Goal: Find specific page/section: Find specific page/section

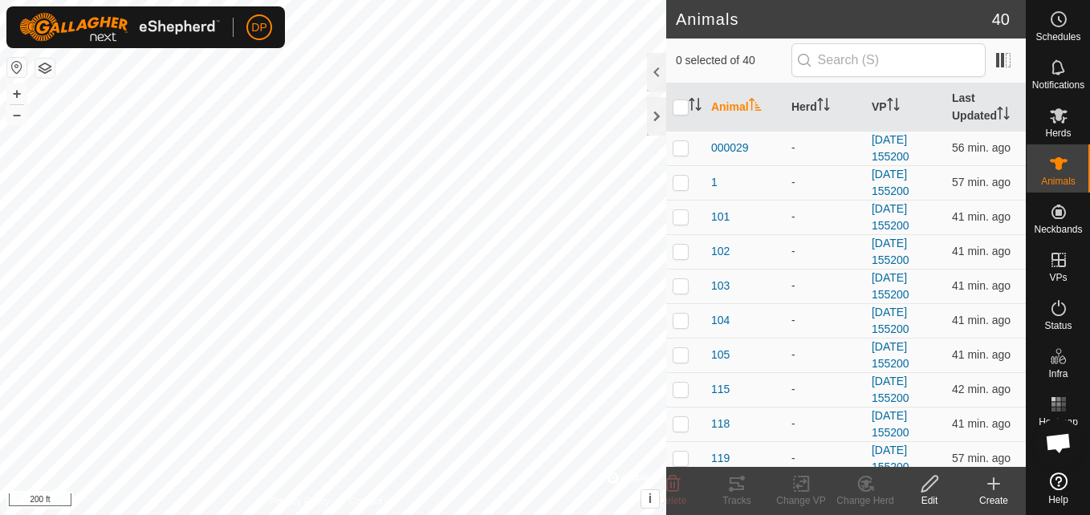
scroll to position [914, 0]
click at [736, 478] on icon at bounding box center [737, 484] width 14 height 13
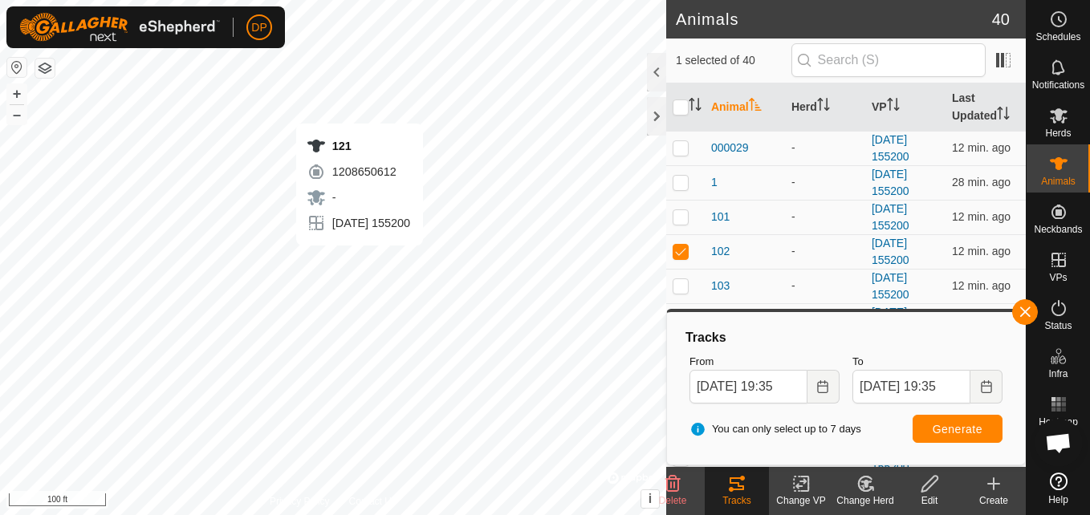
checkbox input "false"
click at [1024, 311] on button "button" at bounding box center [1025, 312] width 26 height 26
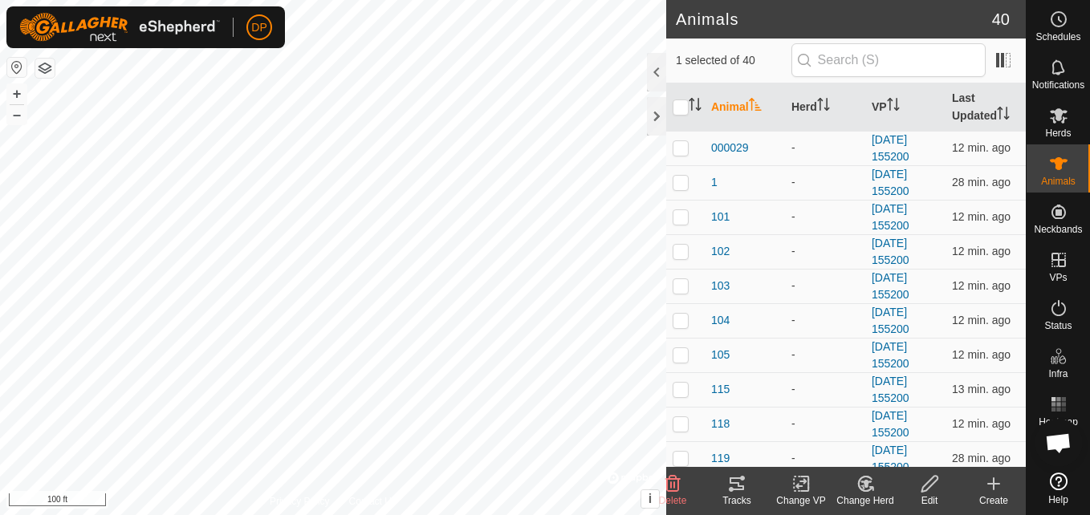
click at [739, 486] on icon at bounding box center [737, 484] width 14 height 13
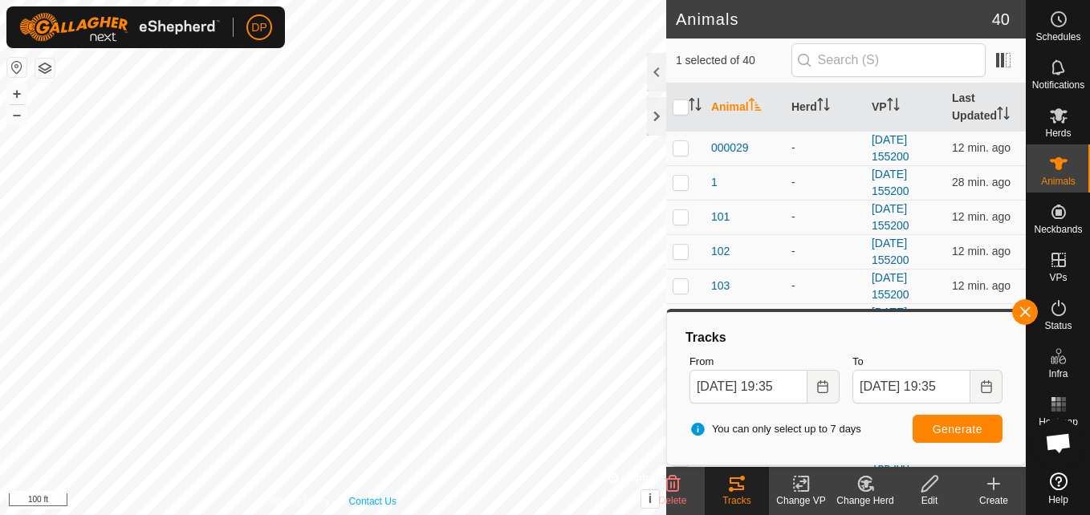
click at [354, 507] on div "Privacy Policy Contact Us 121 1208650612 - [DATE] 6:53:07 PM + – ⇧ i © Mapbox ,…" at bounding box center [333, 257] width 666 height 515
click at [1021, 316] on button "button" at bounding box center [1025, 312] width 26 height 26
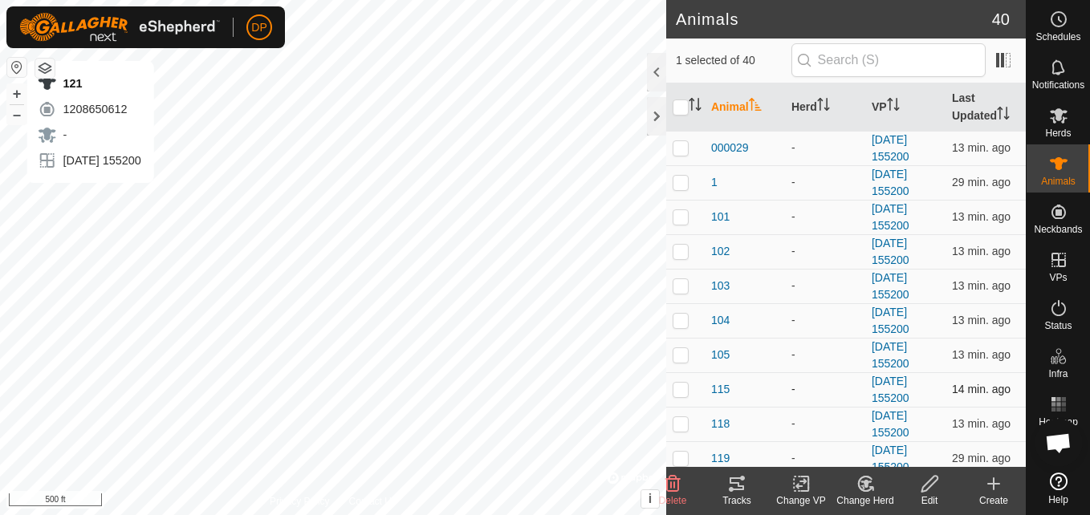
checkbox input "false"
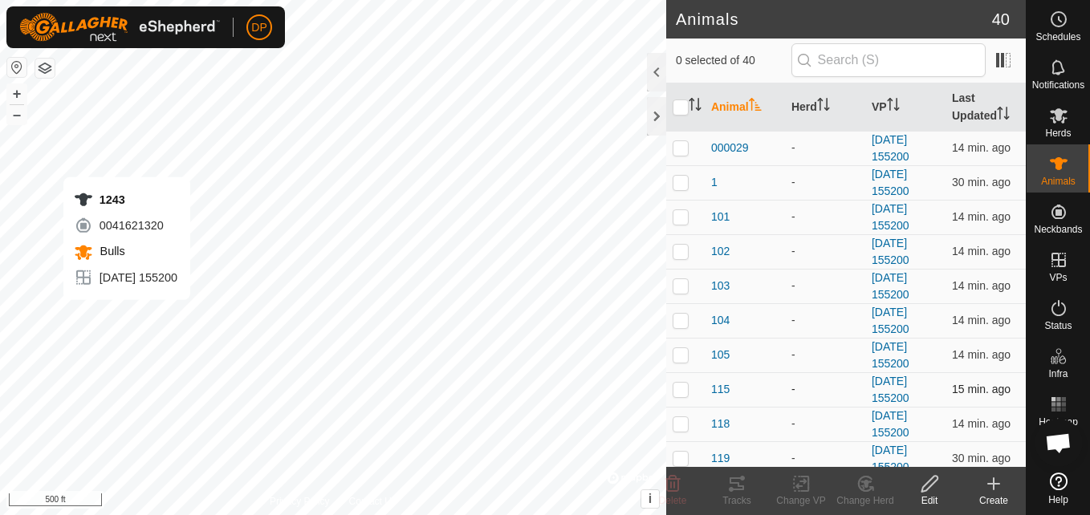
checkbox input "true"
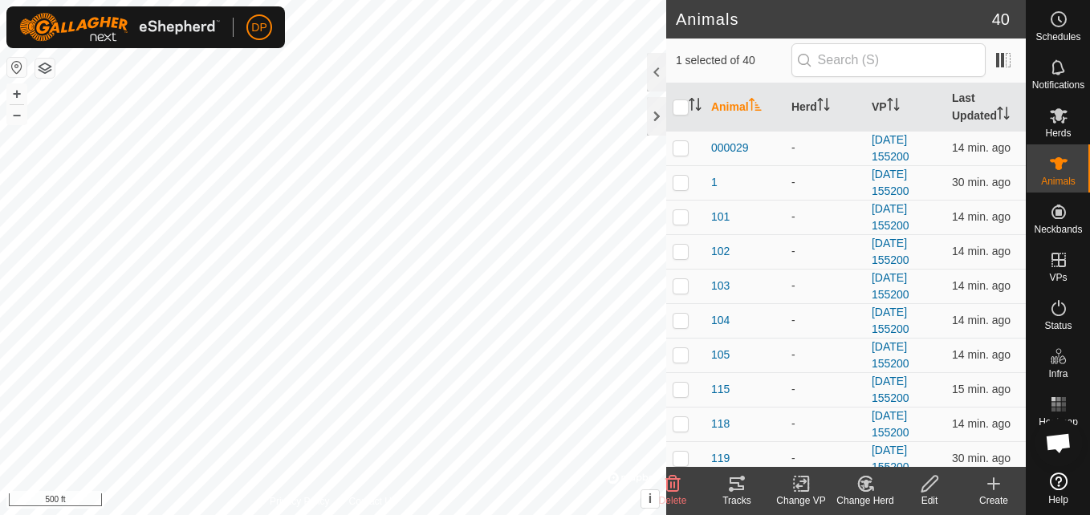
click at [740, 490] on icon at bounding box center [737, 484] width 14 height 13
checkbox input "false"
